Goal: Task Accomplishment & Management: Manage account settings

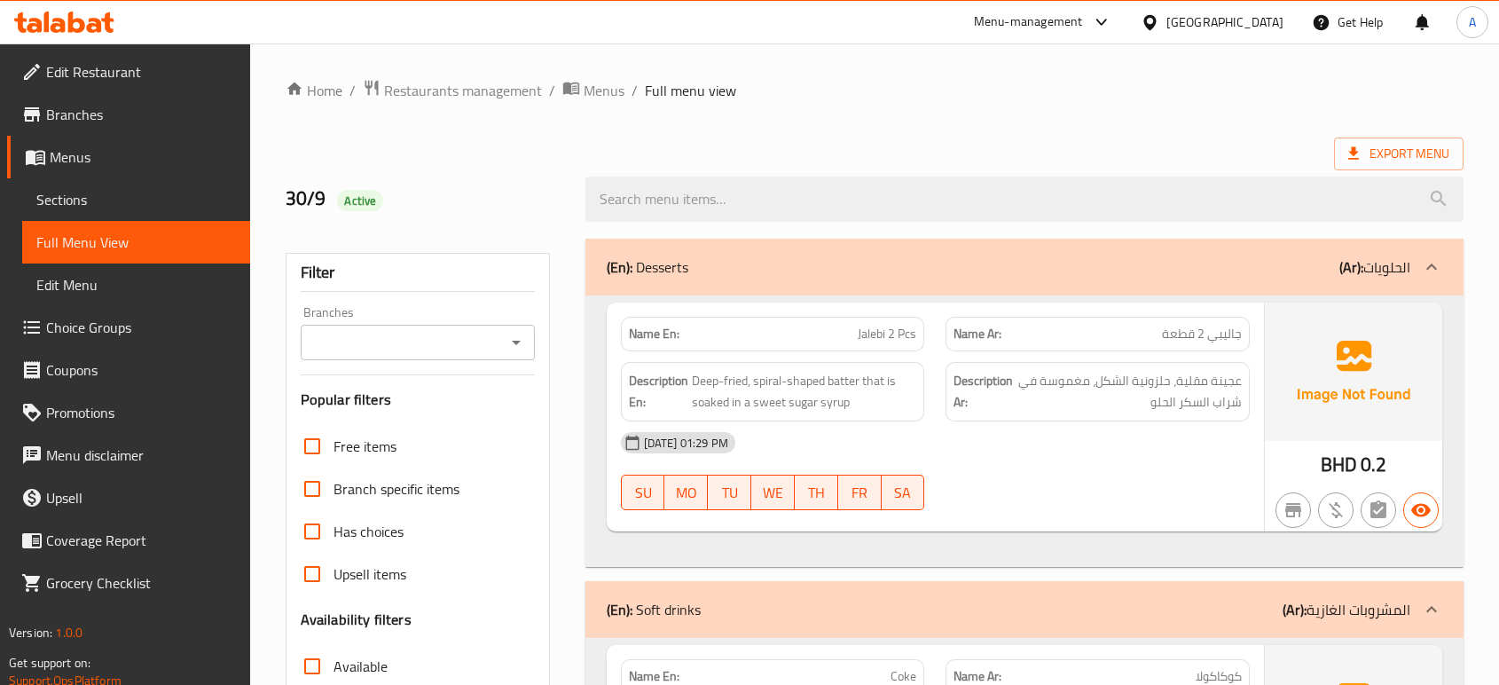
scroll to position [12171, 0]
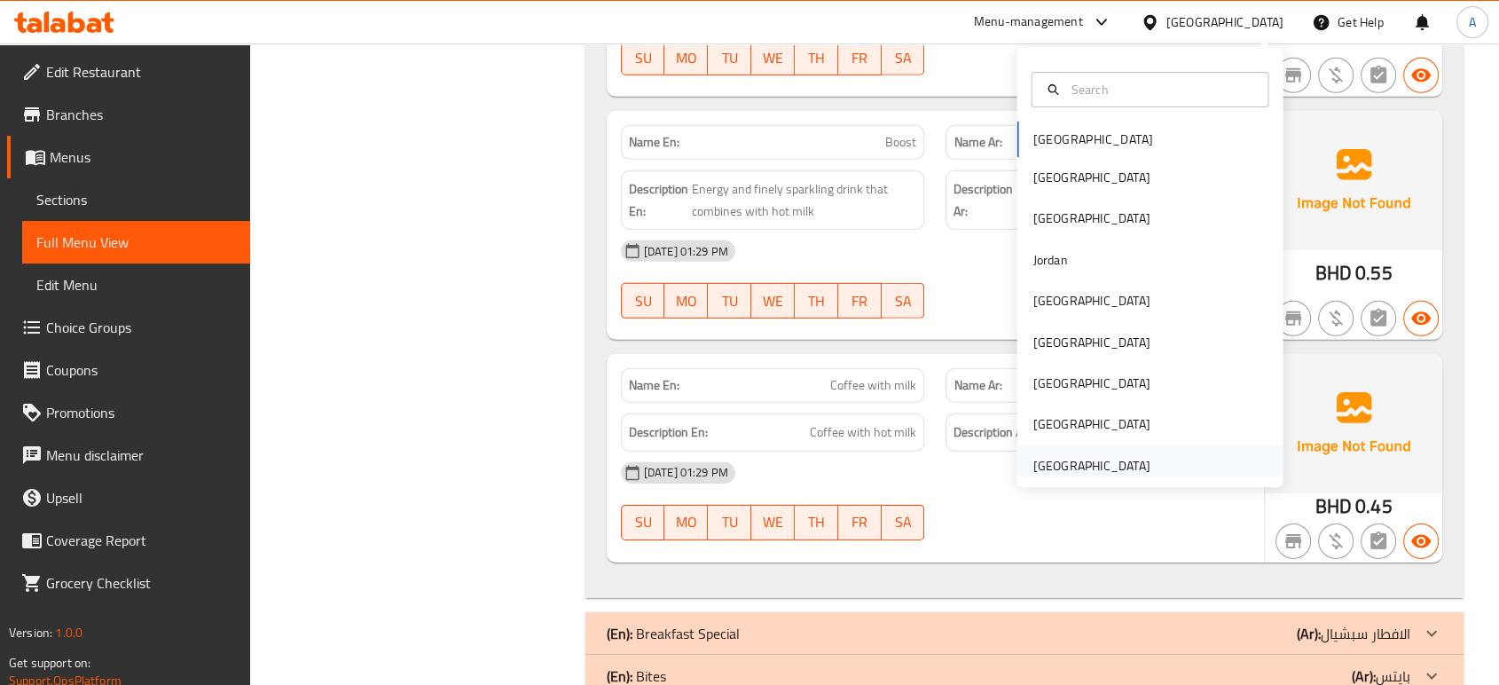
click at [1101, 467] on div "[GEOGRAPHIC_DATA]" at bounding box center [1091, 466] width 117 height 20
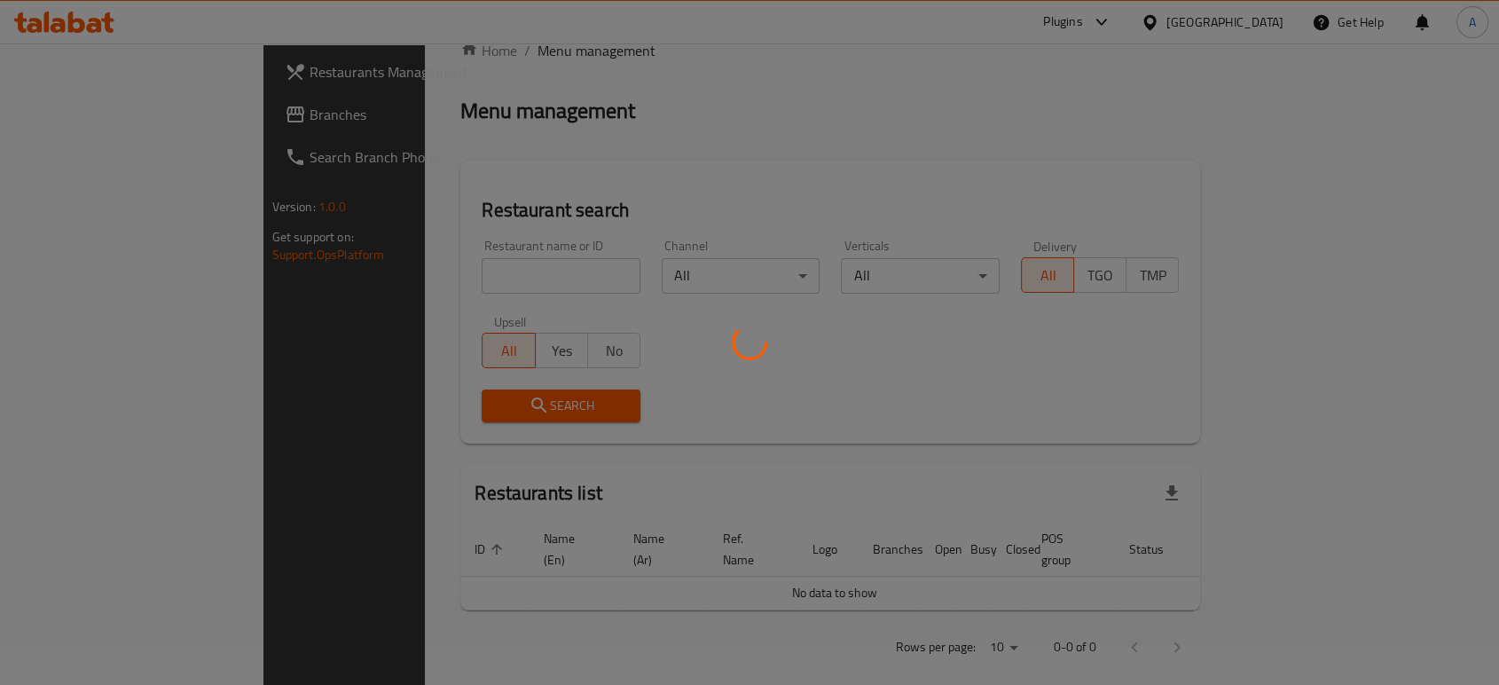
scroll to position [630, 0]
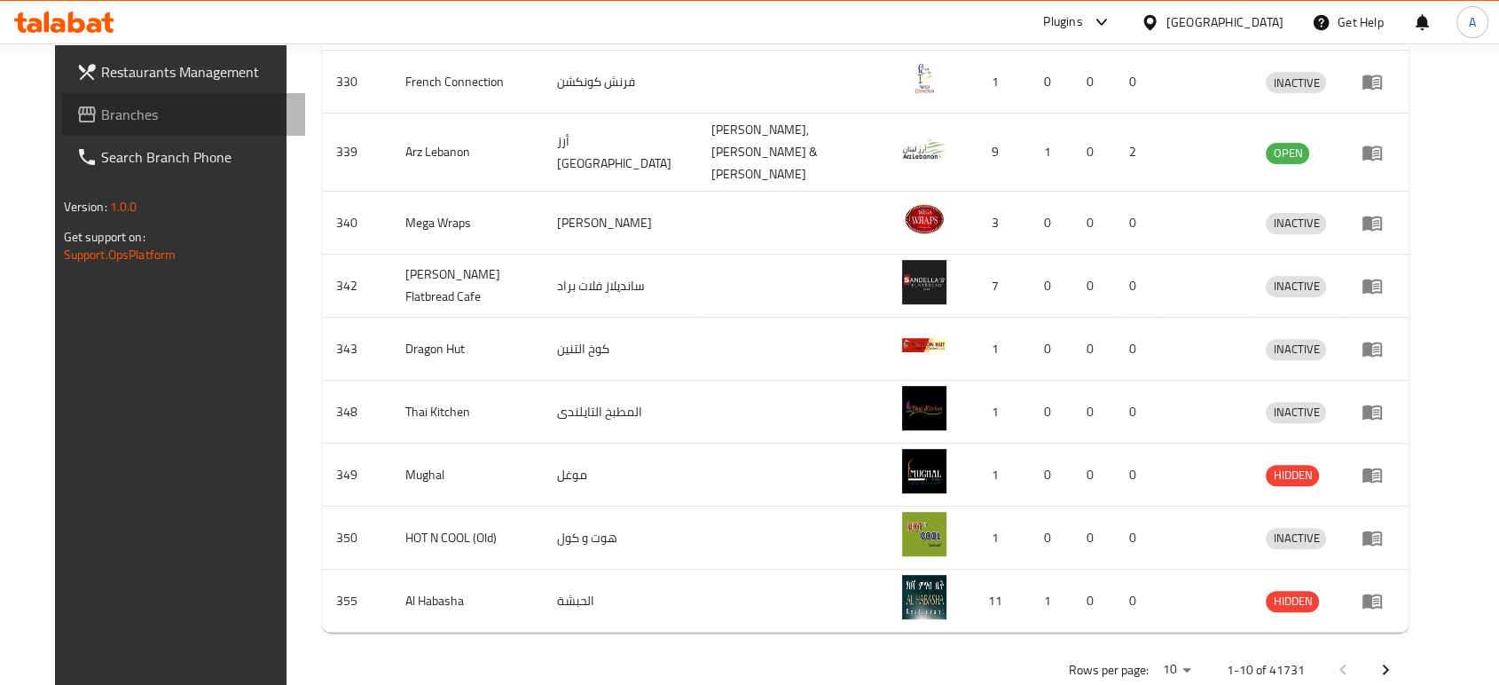
click at [138, 133] on link "Branches" at bounding box center [183, 114] width 243 height 43
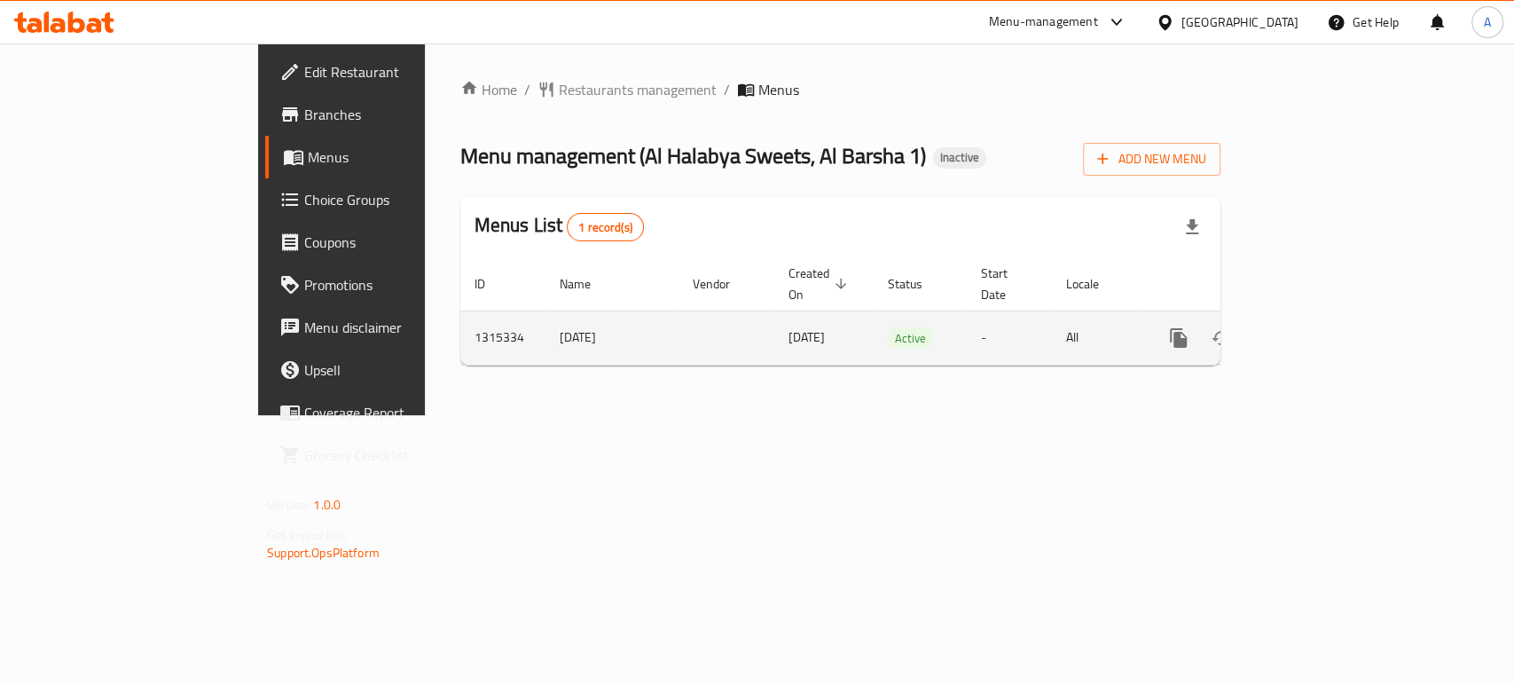
click at [1328, 317] on div "enhanced table" at bounding box center [1243, 338] width 170 height 43
click at [1317, 327] on icon "enhanced table" at bounding box center [1306, 337] width 21 height 21
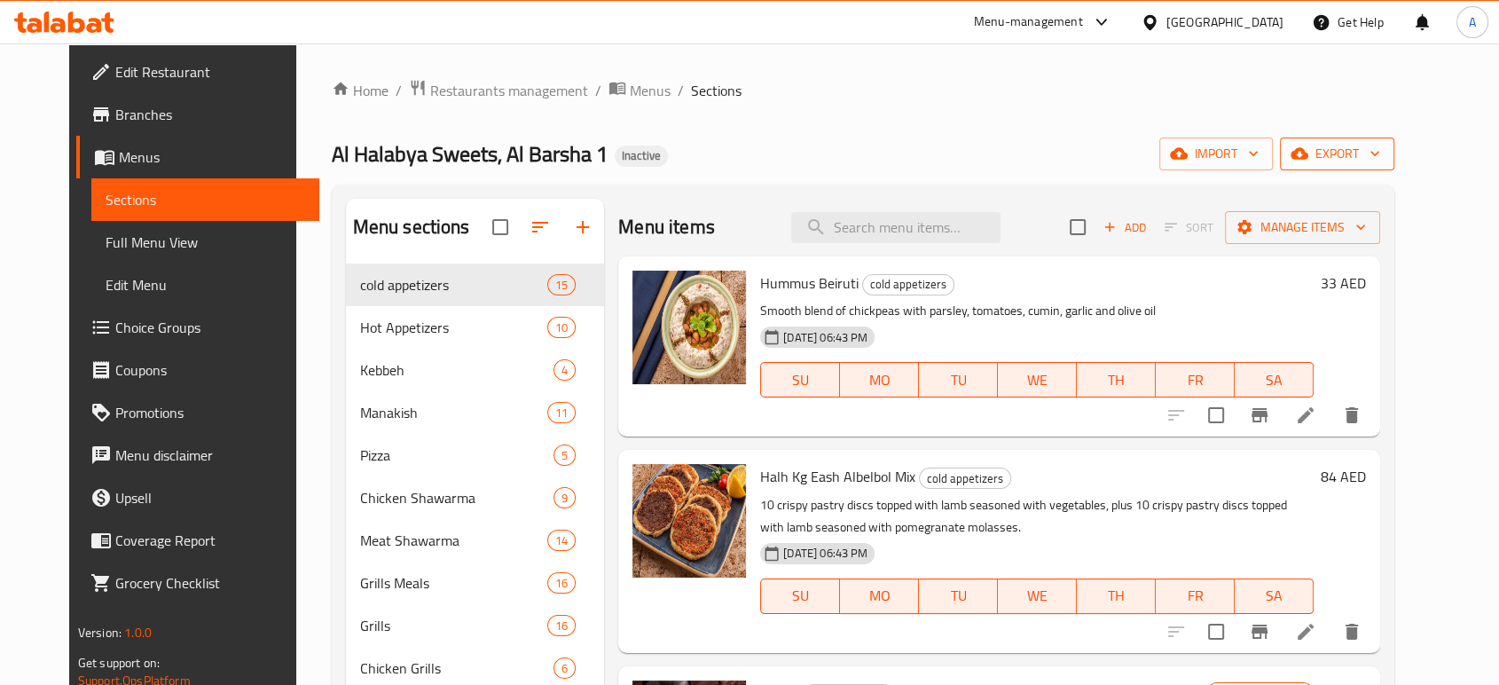
drag, startPoint x: 1413, startPoint y: 130, endPoint x: 1412, endPoint y: 145, distance: 16.0
click at [1395, 145] on div "Home / Restaurants management / Menus / Sections Al Halabya Sweets, Al Barsha 1…" at bounding box center [864, 586] width 1064 height 1015
click at [1380, 145] on span "export" at bounding box center [1337, 154] width 86 height 22
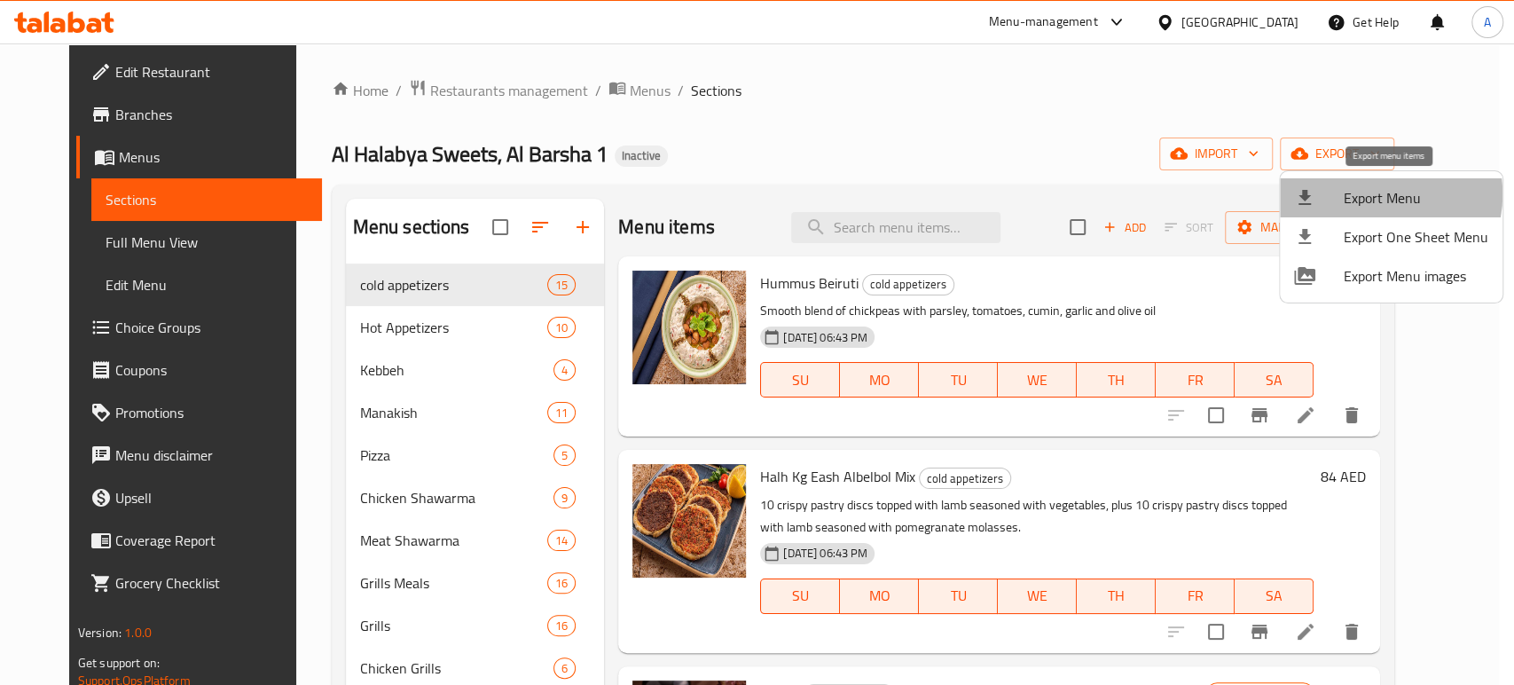
click at [1377, 194] on span "Export Menu" at bounding box center [1416, 197] width 145 height 21
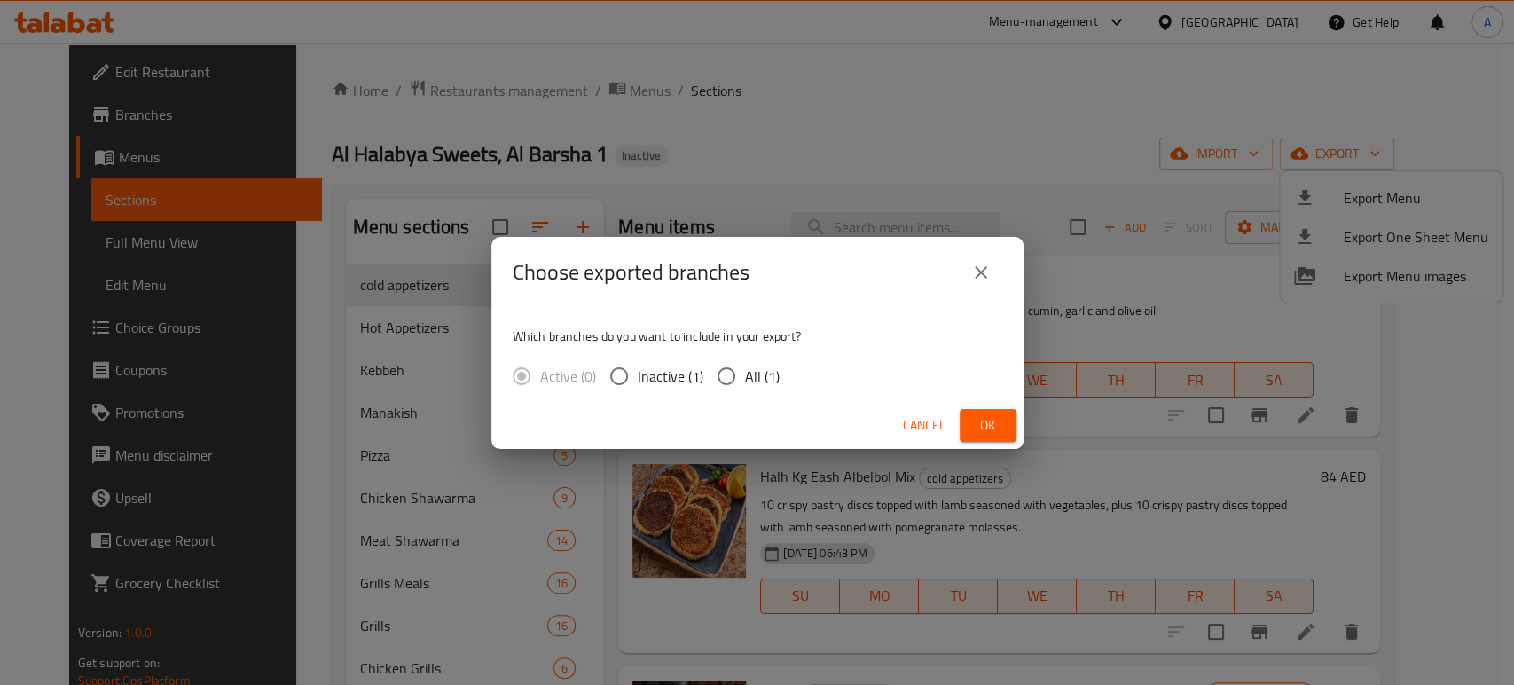
click at [745, 376] on span "All (1)" at bounding box center [762, 375] width 35 height 21
click at [745, 376] on input "All (1)" at bounding box center [726, 375] width 37 height 37
radio input "true"
click at [988, 436] on span "Ok" at bounding box center [988, 425] width 28 height 22
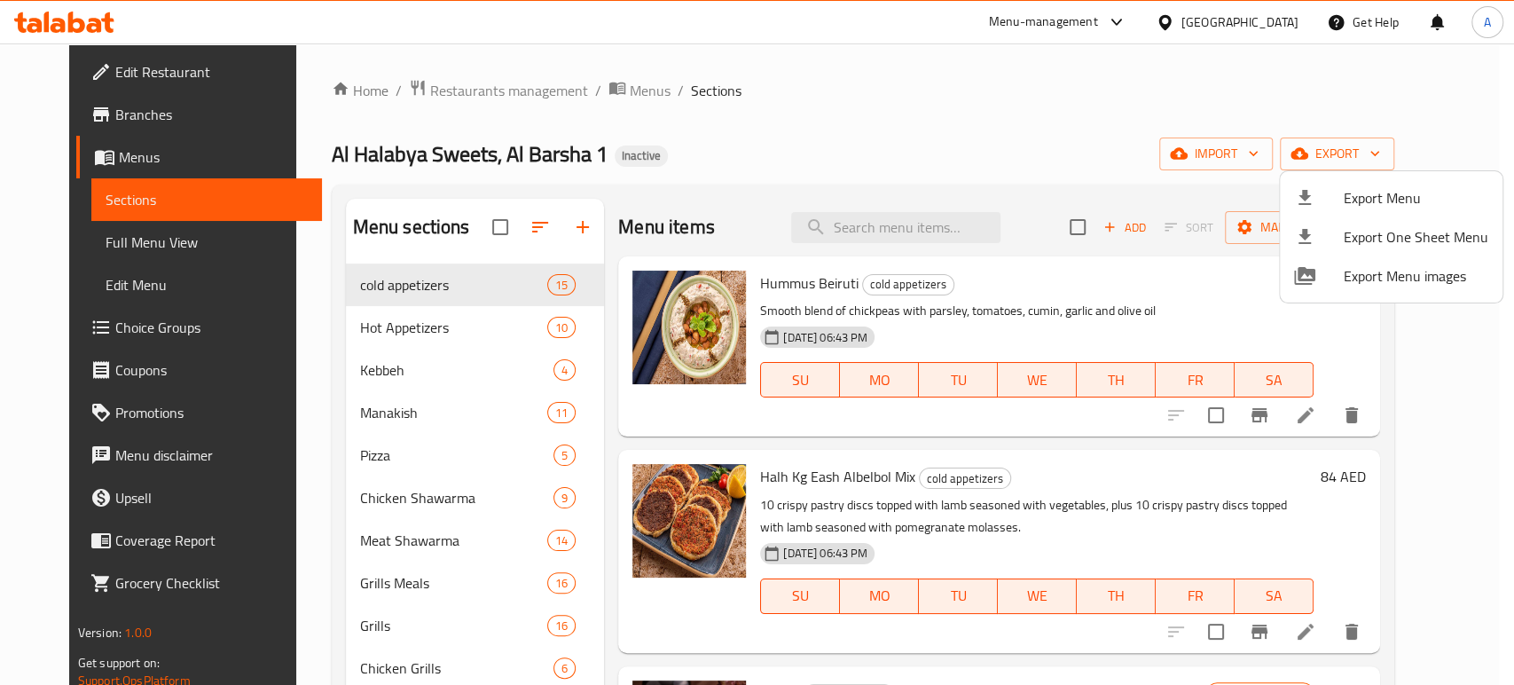
click at [105, 67] on div at bounding box center [757, 342] width 1514 height 685
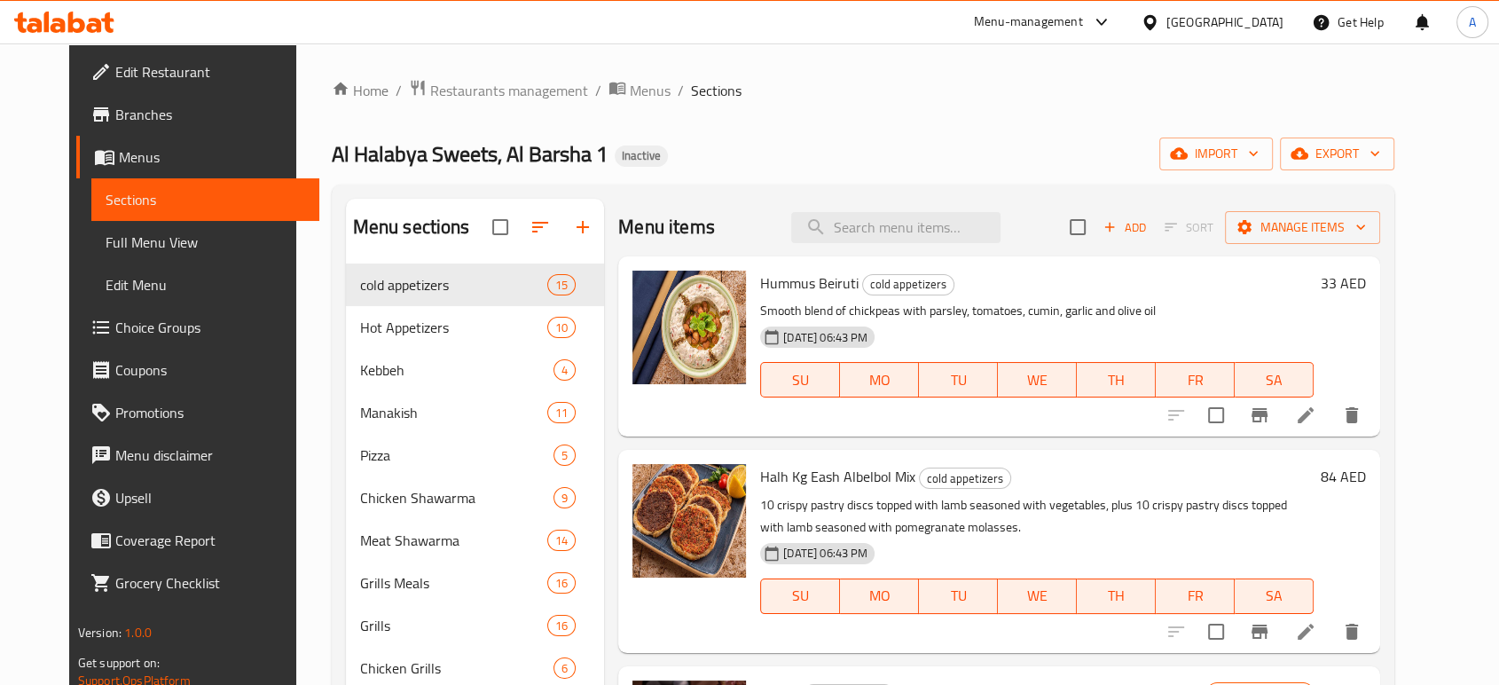
click at [115, 67] on span "Edit Restaurant" at bounding box center [210, 71] width 190 height 21
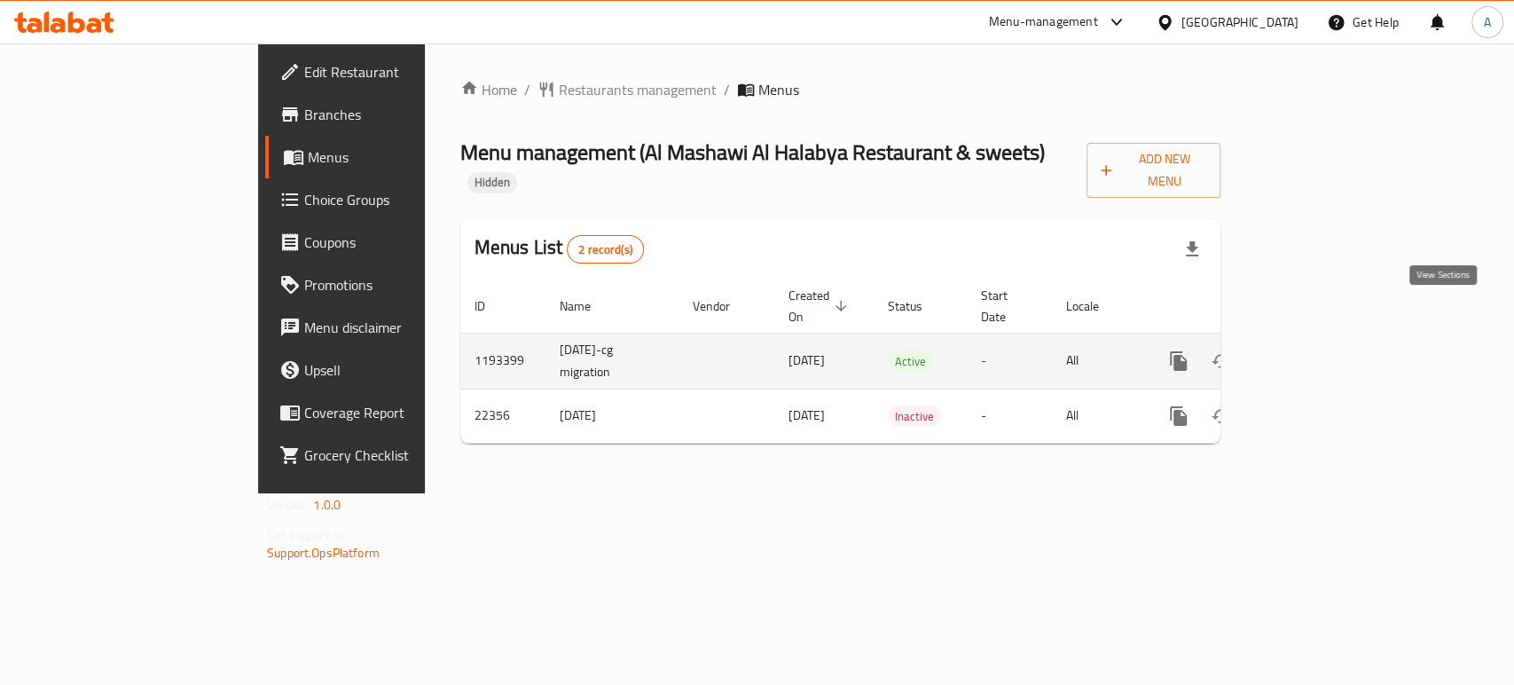
click at [1317, 350] on icon "enhanced table" at bounding box center [1306, 360] width 21 height 21
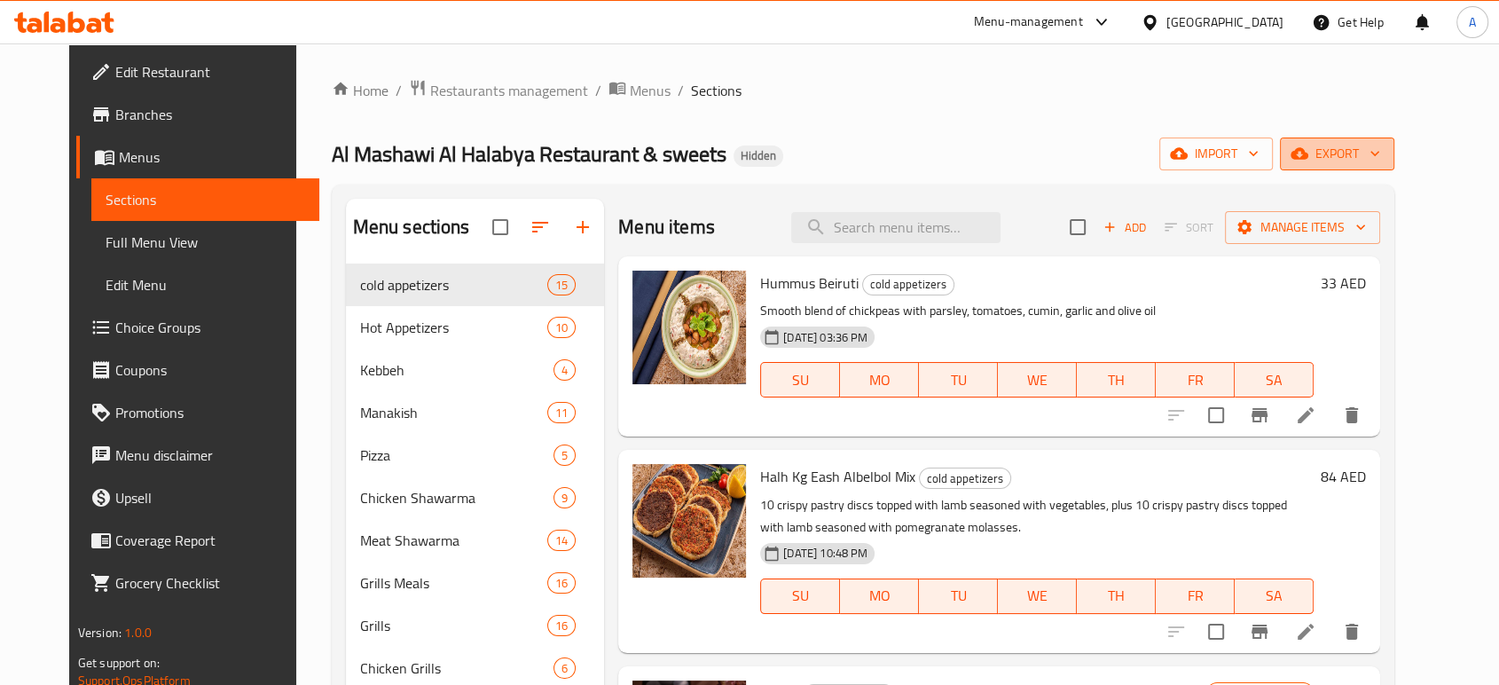
click at [1377, 169] on button "export" at bounding box center [1337, 153] width 114 height 33
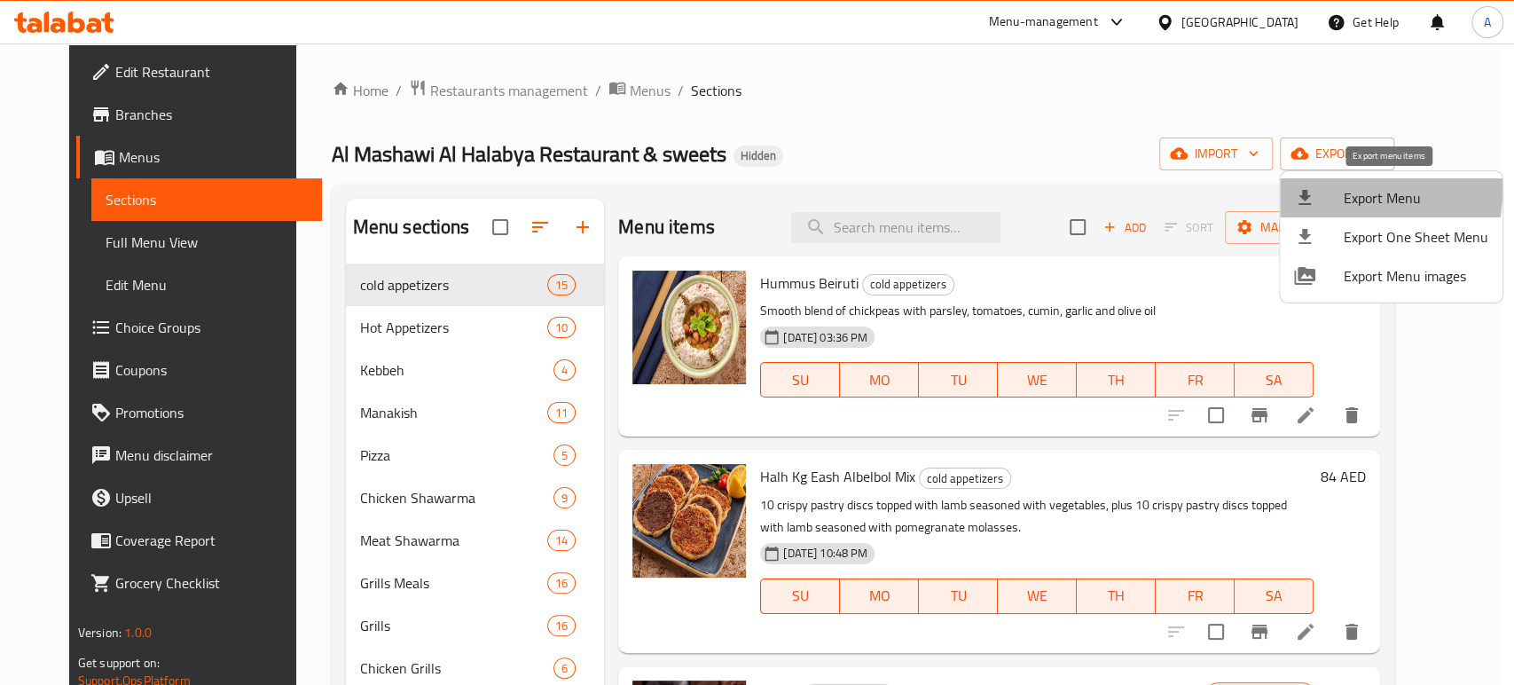
click at [1339, 190] on div at bounding box center [1319, 197] width 50 height 21
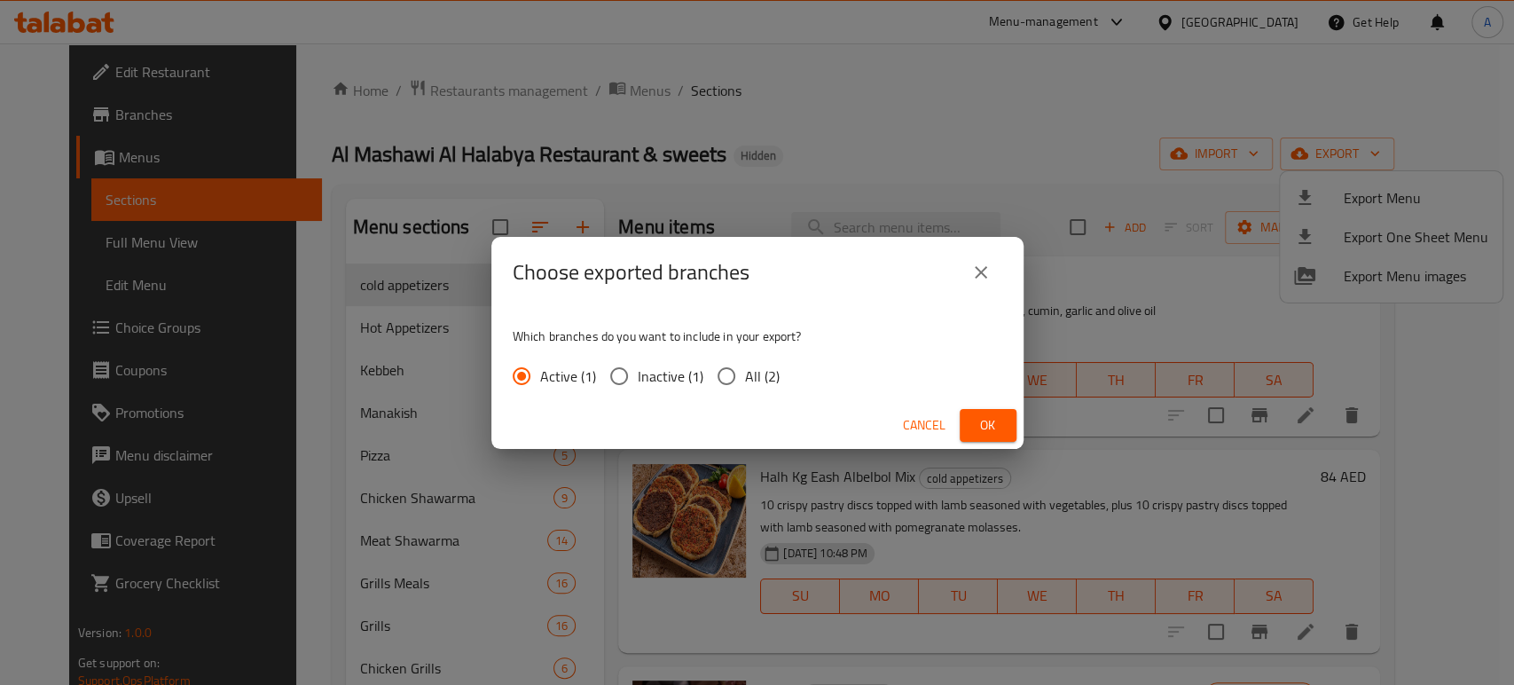
click at [748, 376] on span "All (2)" at bounding box center [762, 375] width 35 height 21
click at [745, 376] on input "All (2)" at bounding box center [726, 375] width 37 height 37
radio input "true"
click at [980, 409] on button "Ok" at bounding box center [988, 425] width 57 height 33
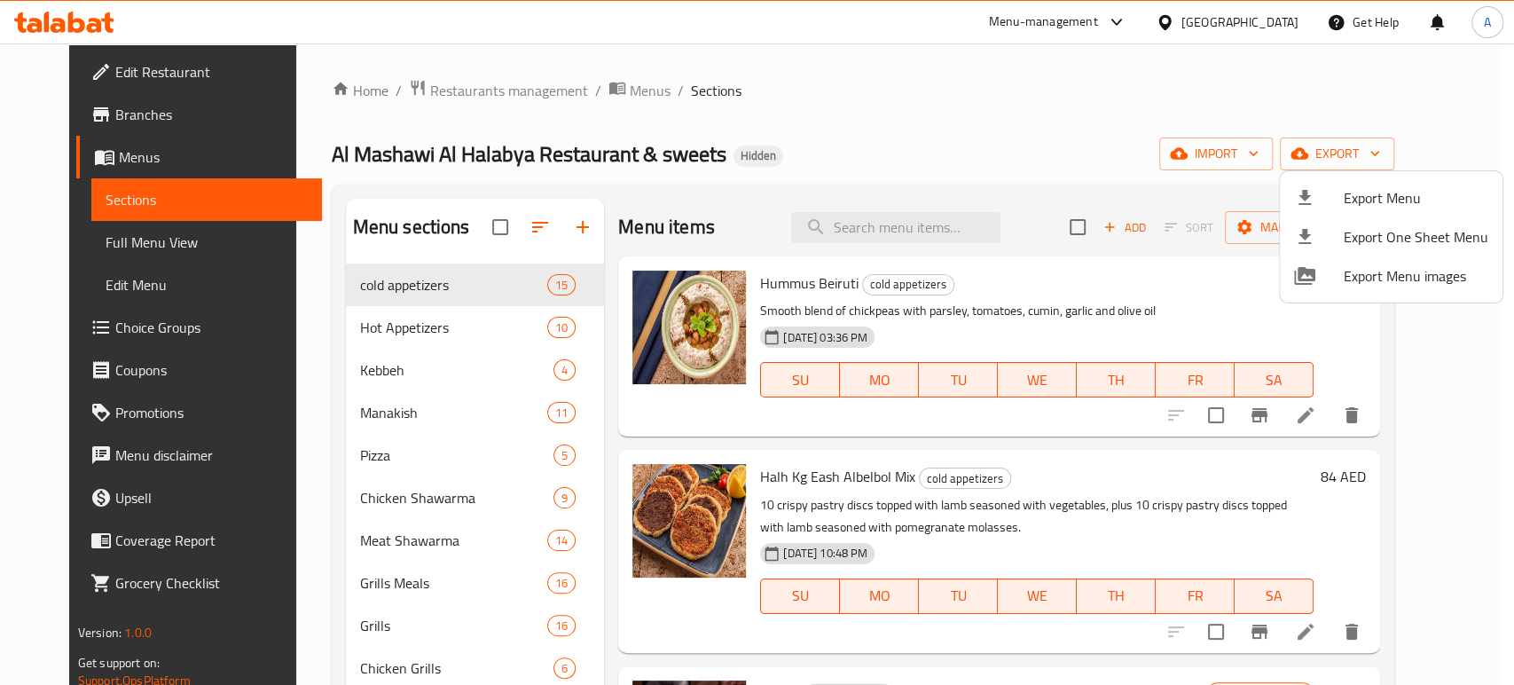
click at [117, 108] on div at bounding box center [757, 342] width 1514 height 685
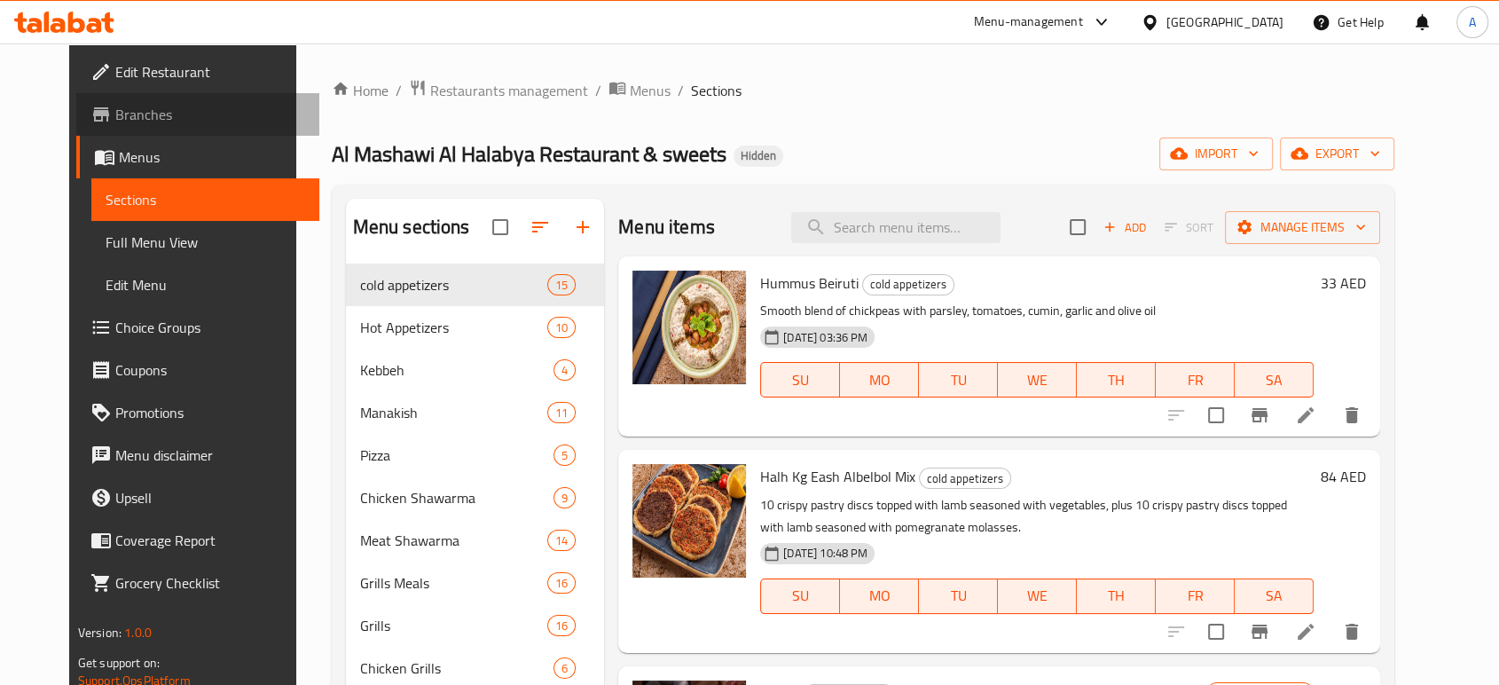
click at [117, 108] on span "Branches" at bounding box center [210, 114] width 190 height 21
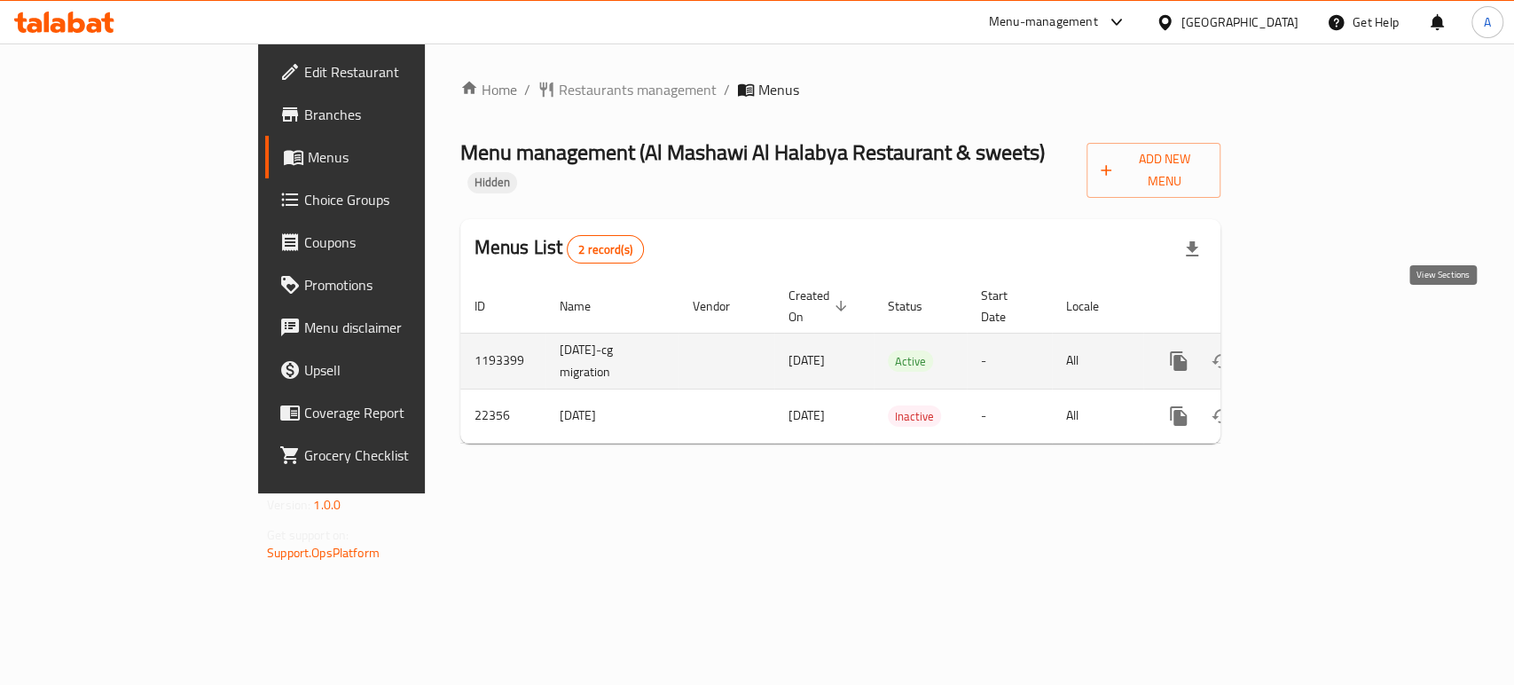
click at [1317, 350] on icon "enhanced table" at bounding box center [1306, 360] width 21 height 21
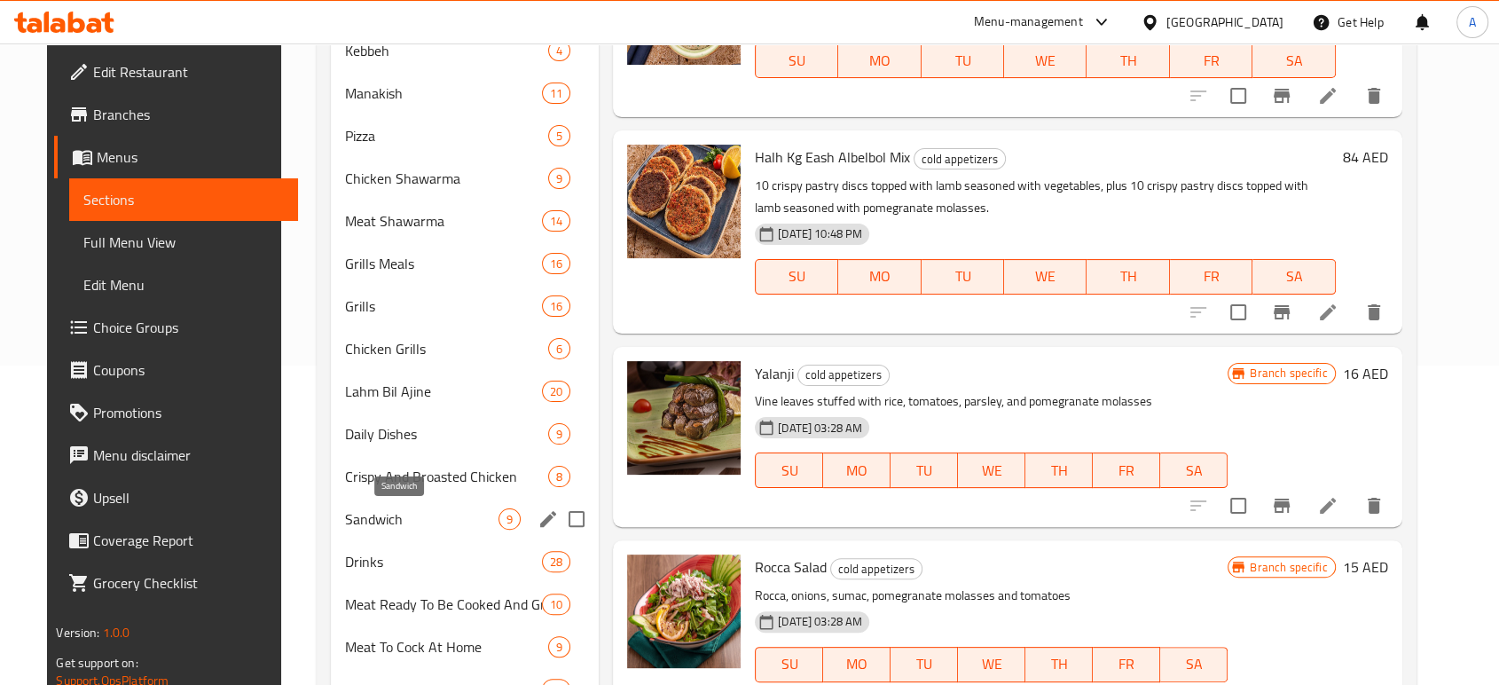
scroll to position [444, 0]
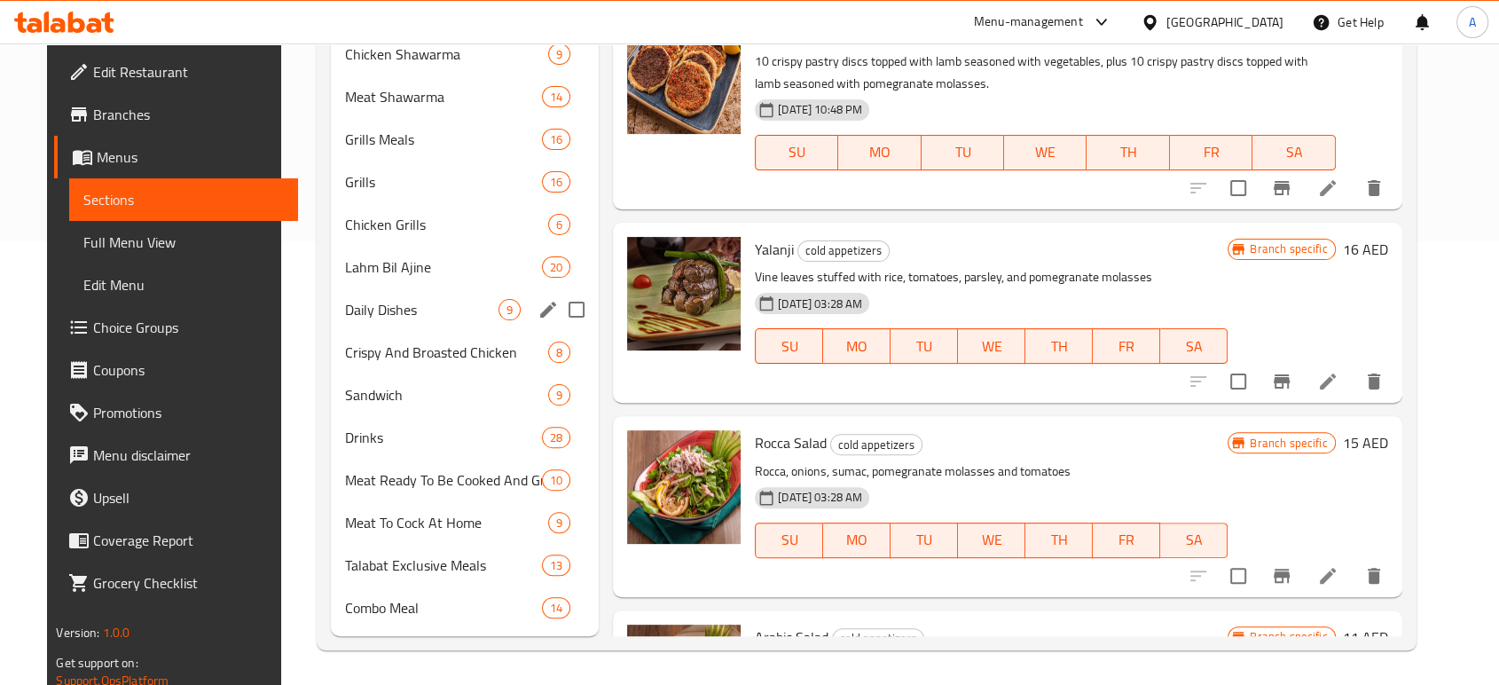
click at [447, 288] on div "Daily Dishes 9" at bounding box center [465, 309] width 268 height 43
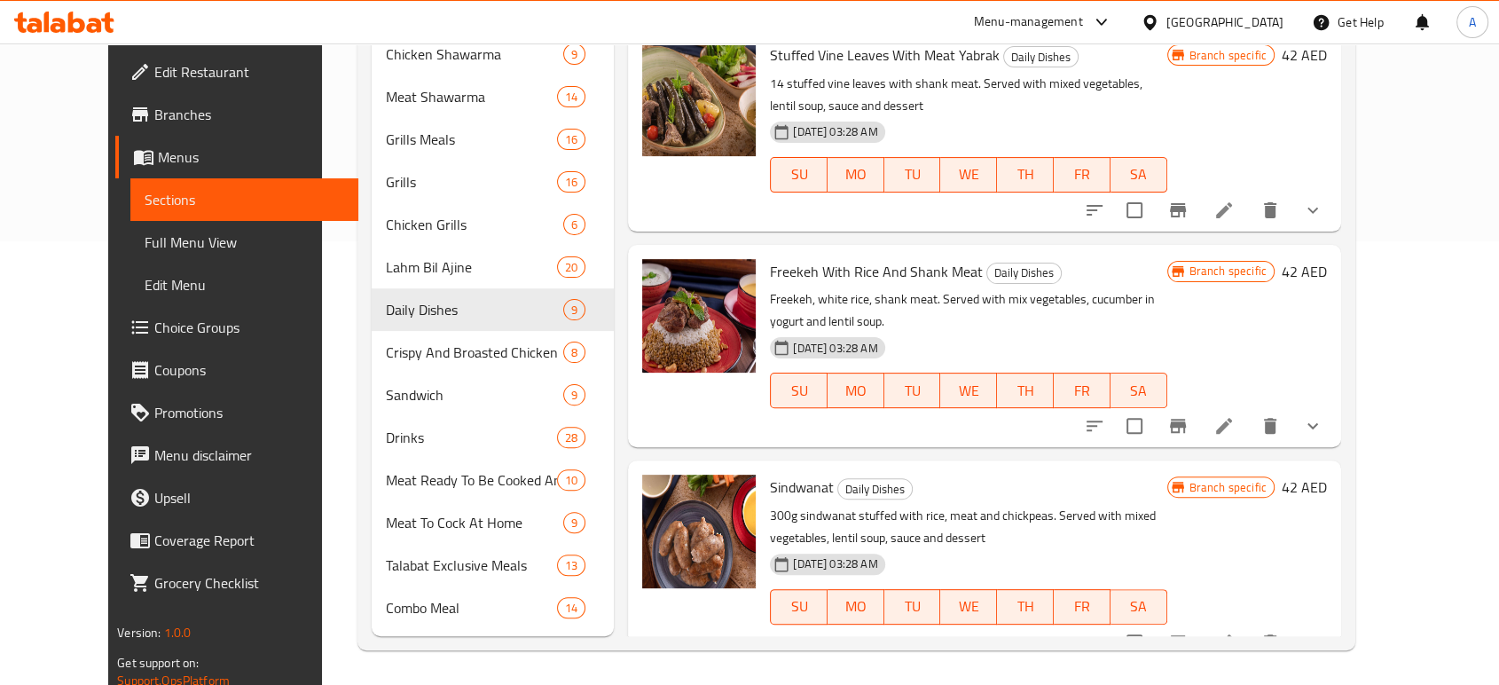
click at [1165, 232] on div "Menu items Add Sort Manage items Ozei Meal Daily Dishes A ball of dough stuffed…" at bounding box center [977, 195] width 727 height 881
